Goal: Find specific page/section: Find specific page/section

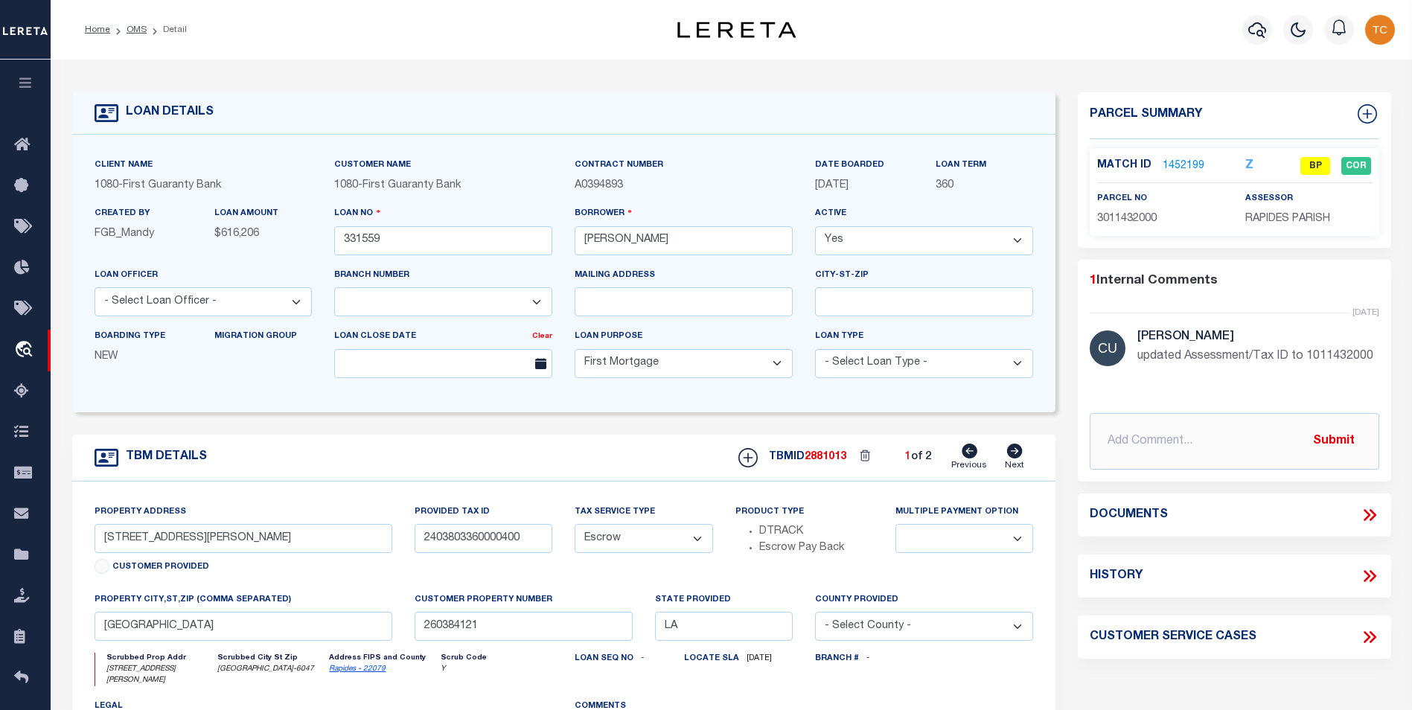
select select "2308"
select select "10"
select select "Escrow"
drag, startPoint x: 132, startPoint y: 28, endPoint x: 316, endPoint y: 91, distance: 193.5
click at [132, 28] on link "OMS" at bounding box center [137, 29] width 20 height 9
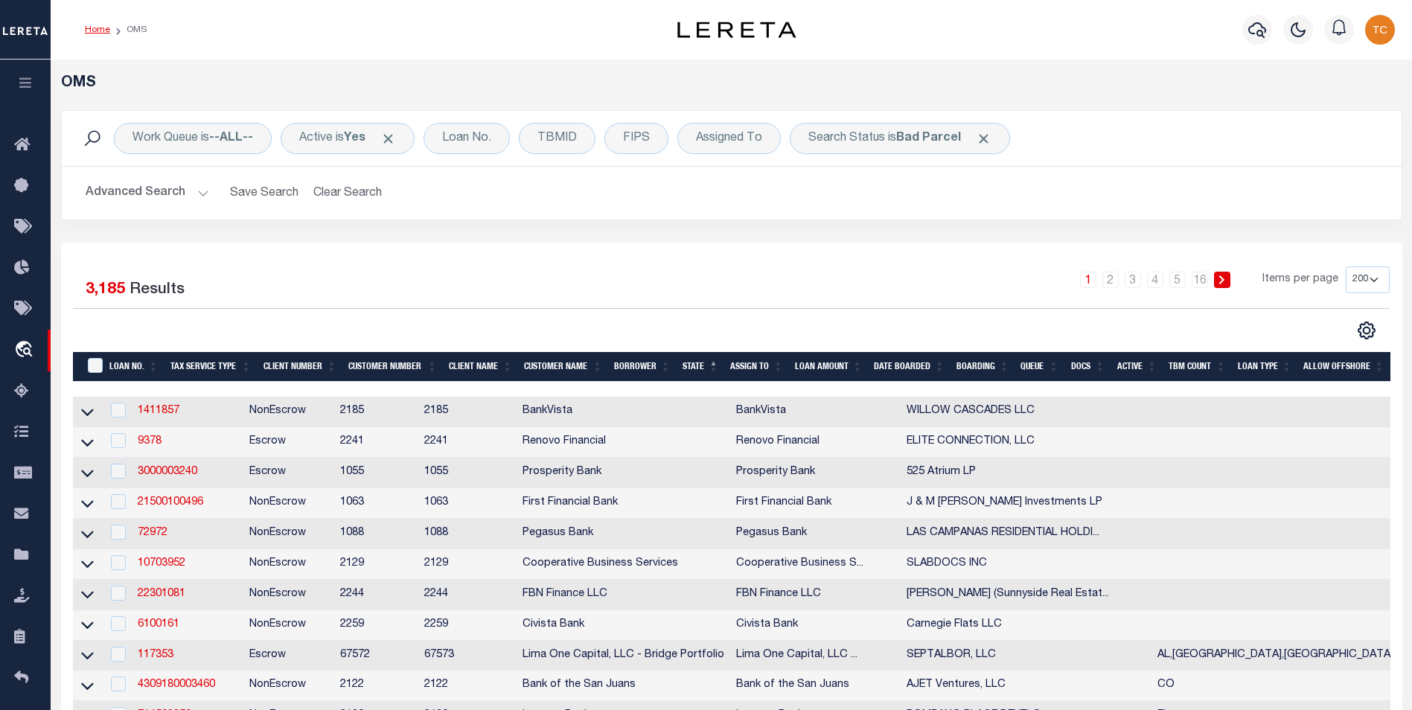
click at [90, 29] on link "Home" at bounding box center [97, 29] width 25 height 9
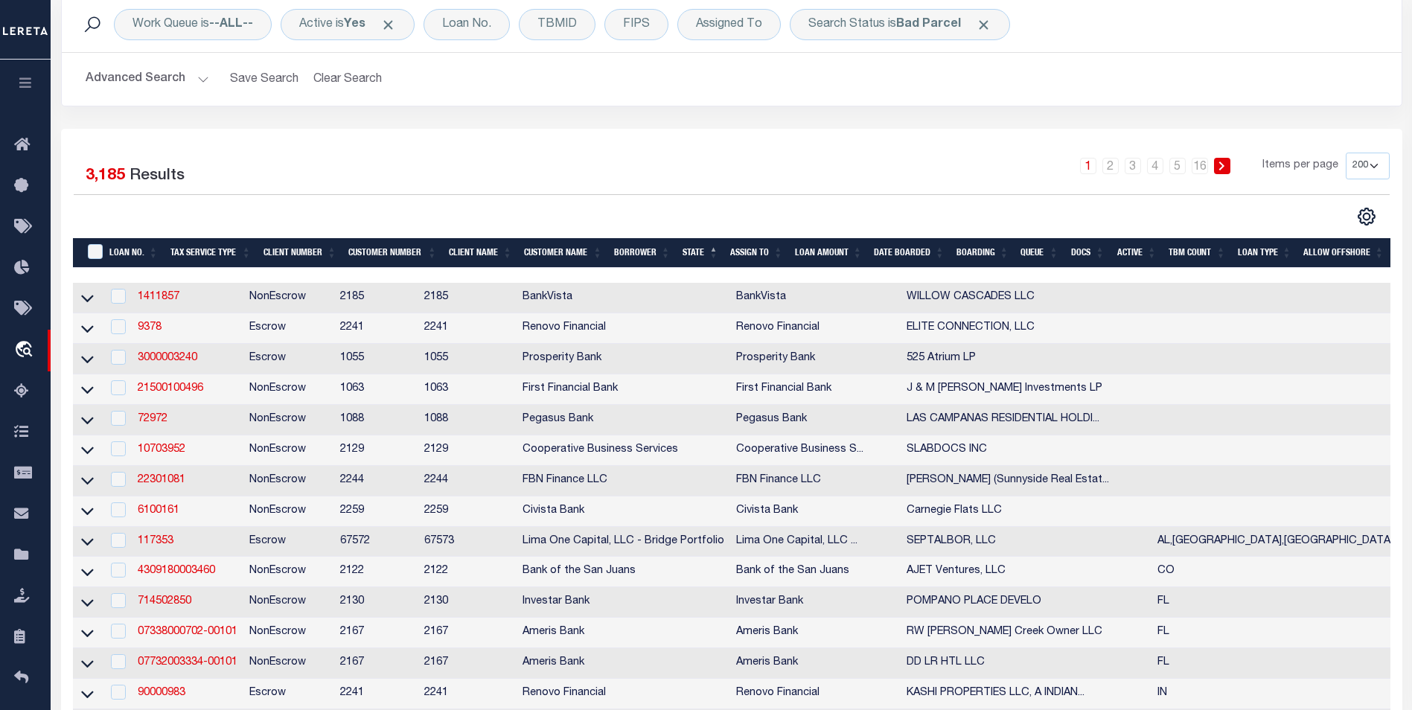
scroll to position [149, 0]
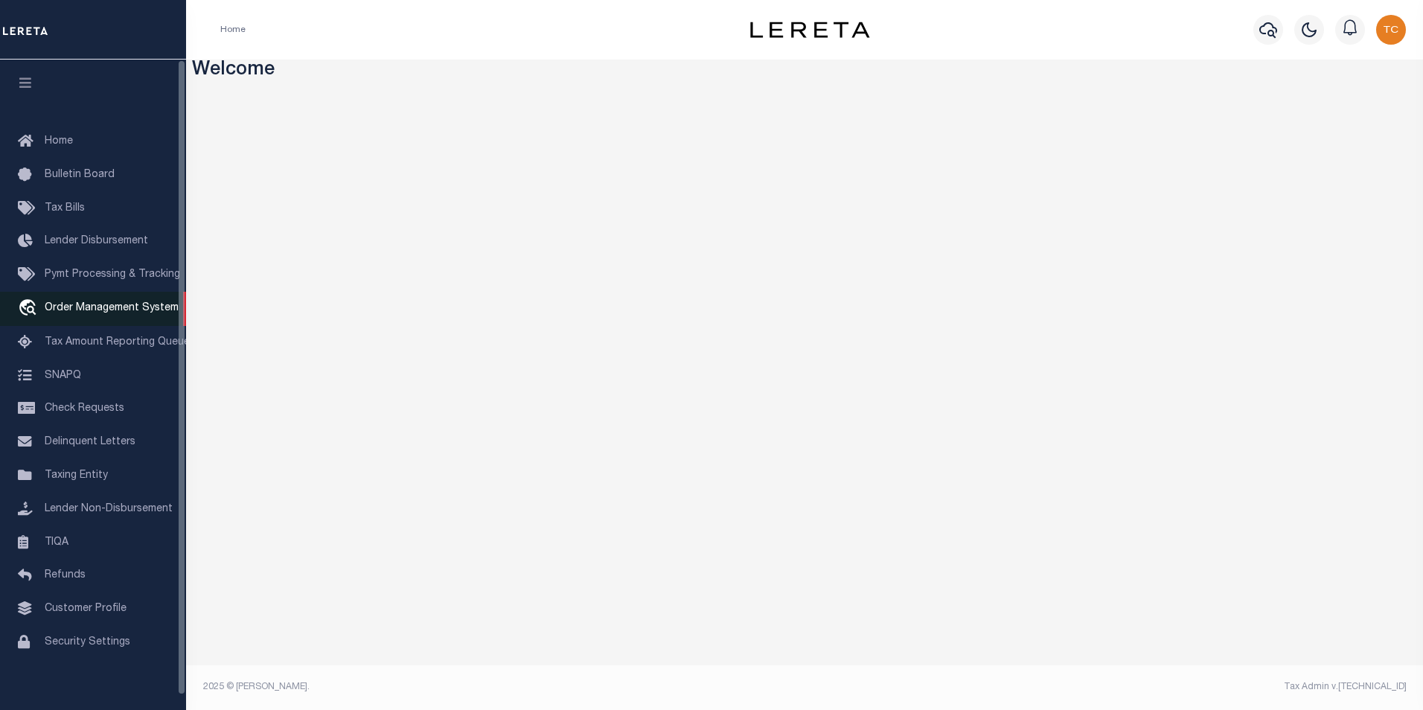
click at [120, 313] on span "Order Management System" at bounding box center [112, 308] width 134 height 10
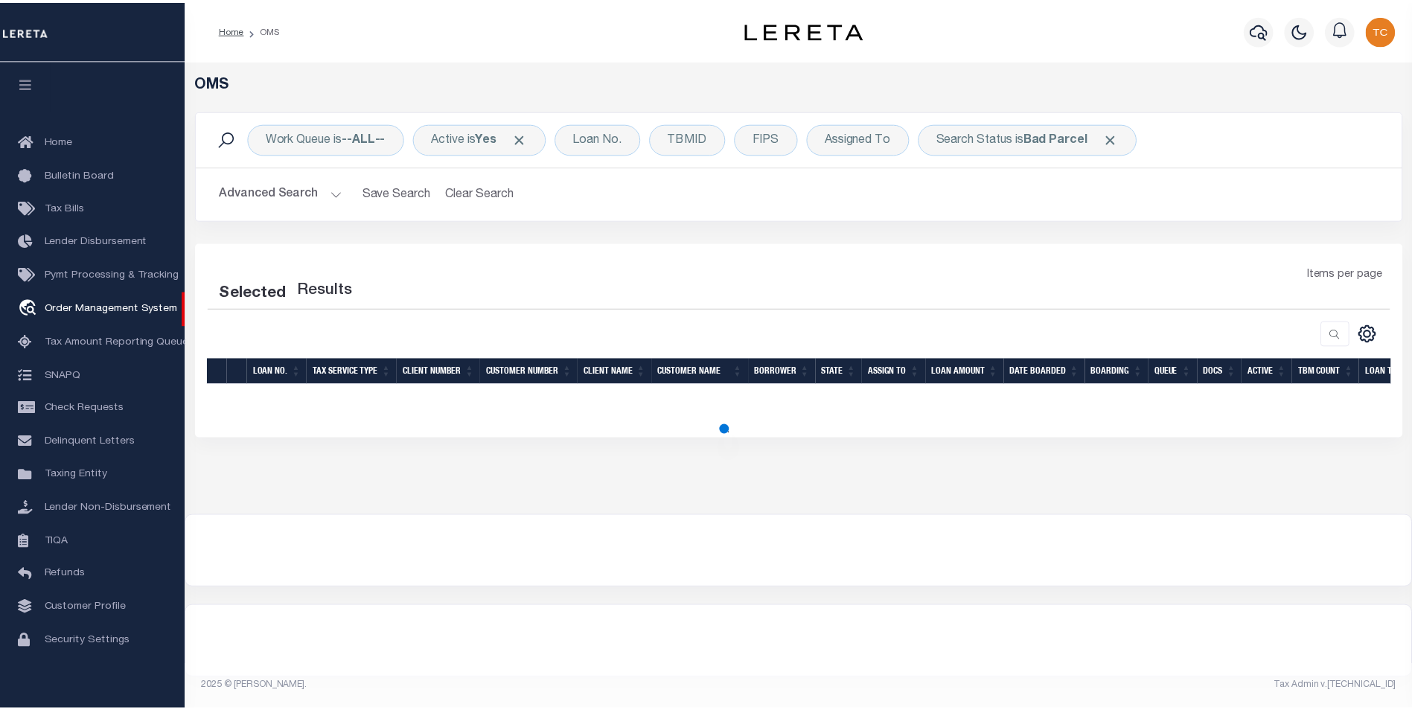
scroll to position [15, 0]
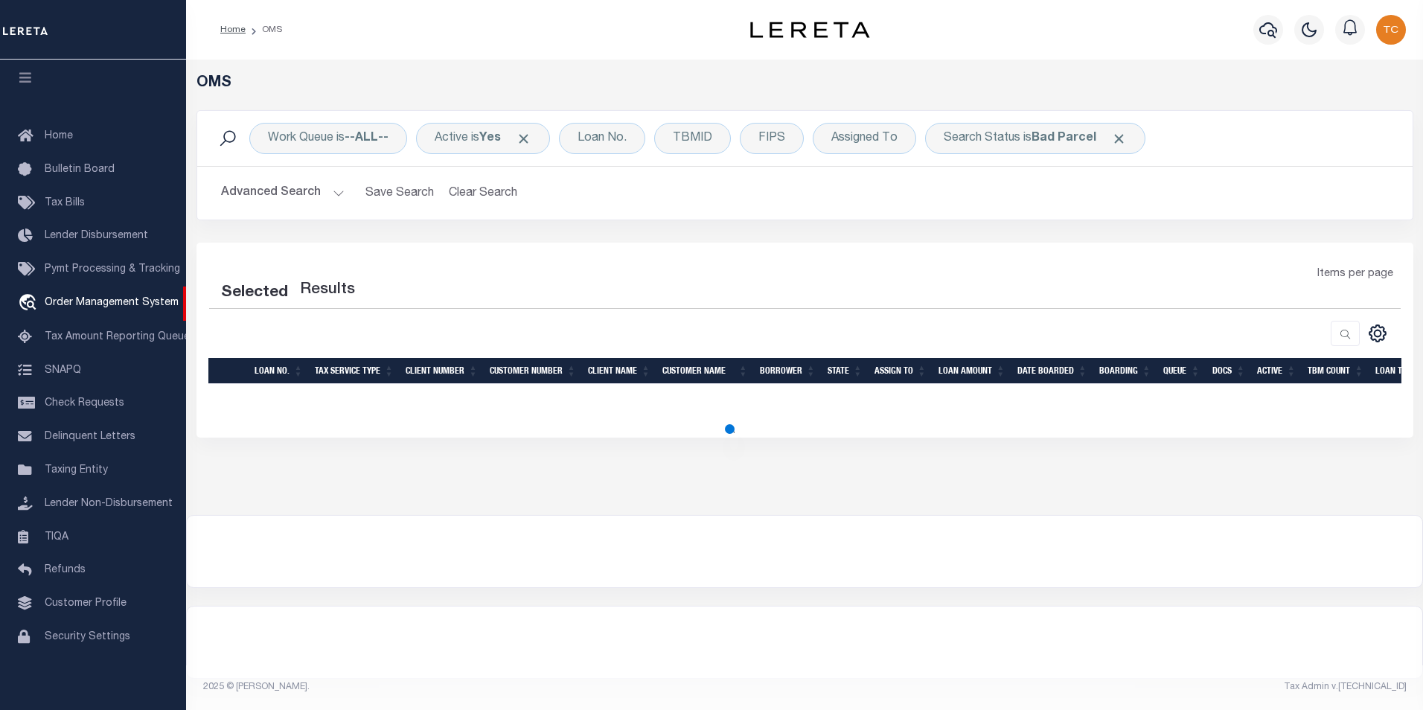
select select "200"
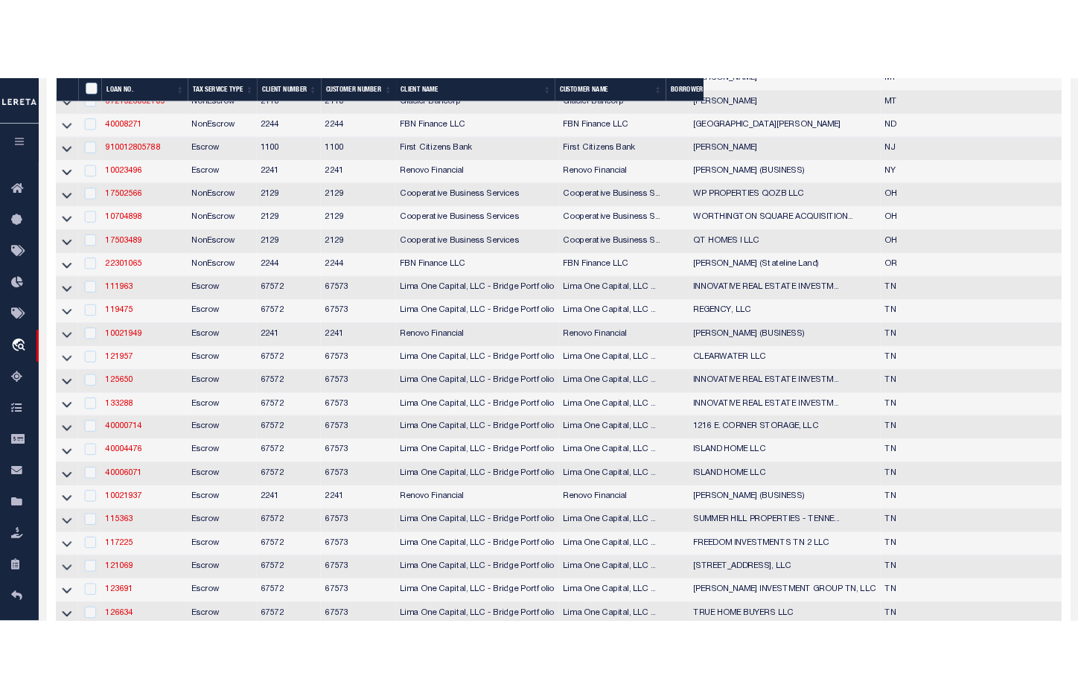
scroll to position [1371, 0]
